Goal: Information Seeking & Learning: Learn about a topic

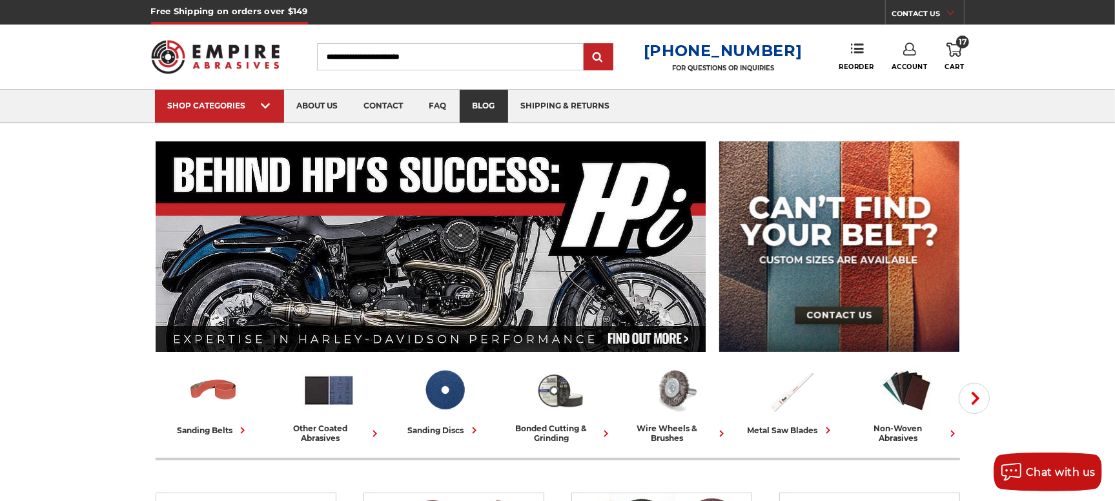
click at [473, 105] on link "blog" at bounding box center [484, 106] width 48 height 33
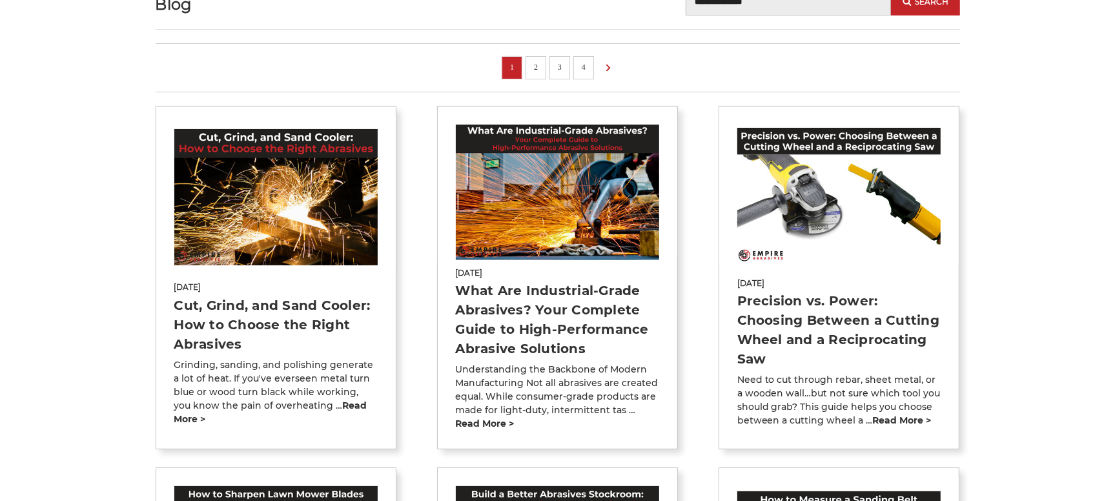
click at [582, 293] on link "What Are Industrial-Grade Abrasives? Your Complete Guide to High-Performance Ab…" at bounding box center [552, 320] width 193 height 74
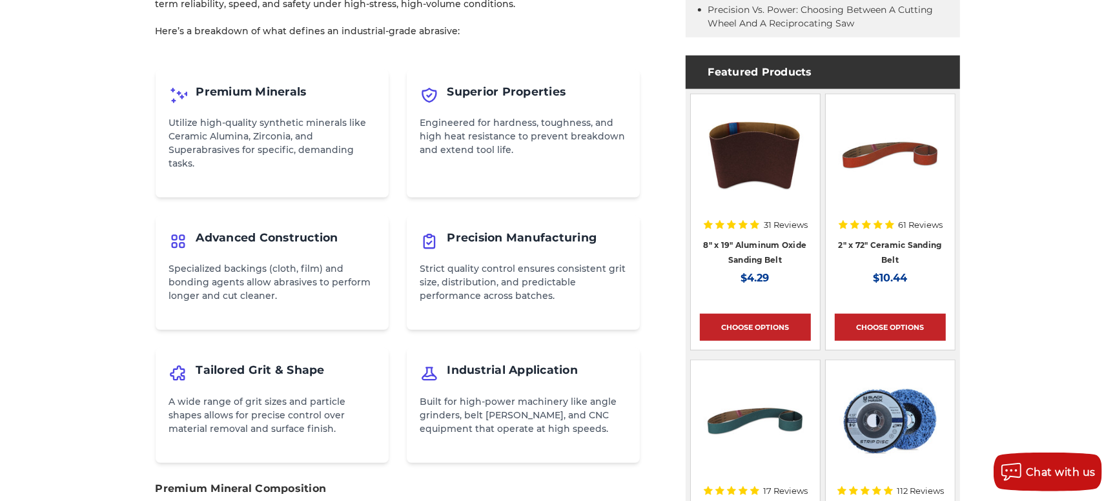
scroll to position [799, 0]
